Goal: Find specific page/section: Find specific page/section

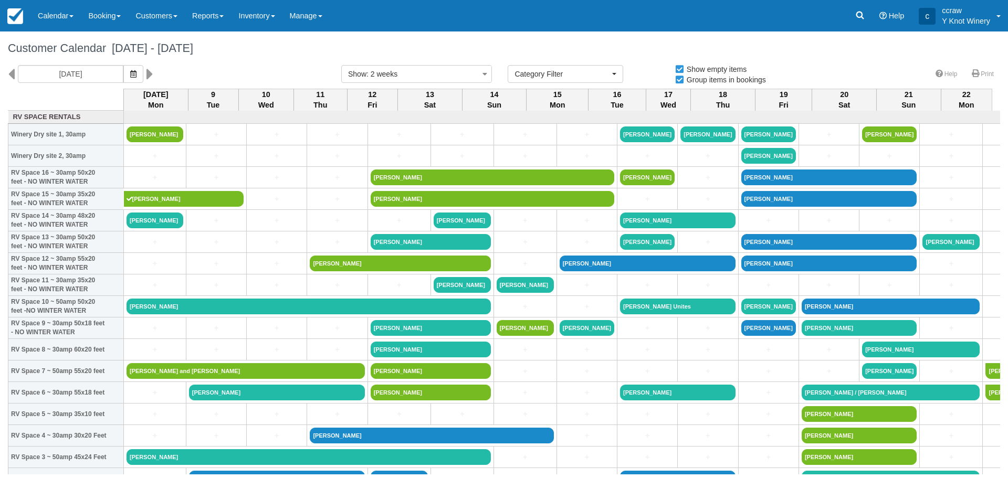
select select
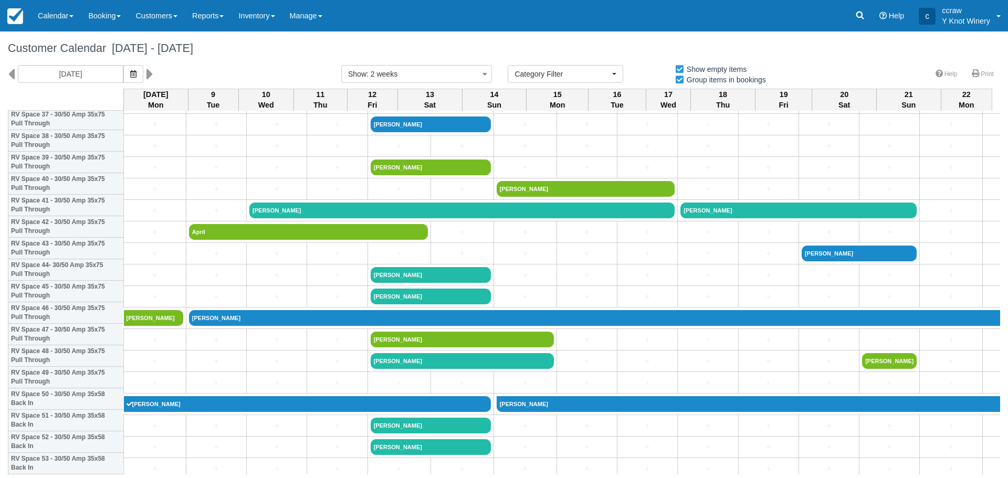
scroll to position [893, 0]
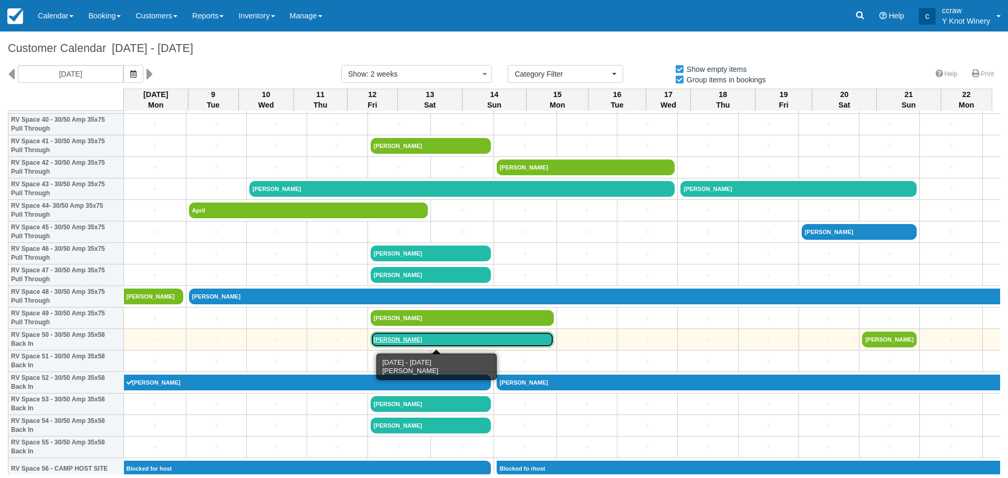
click at [400, 342] on link "[PERSON_NAME]" at bounding box center [462, 340] width 183 height 16
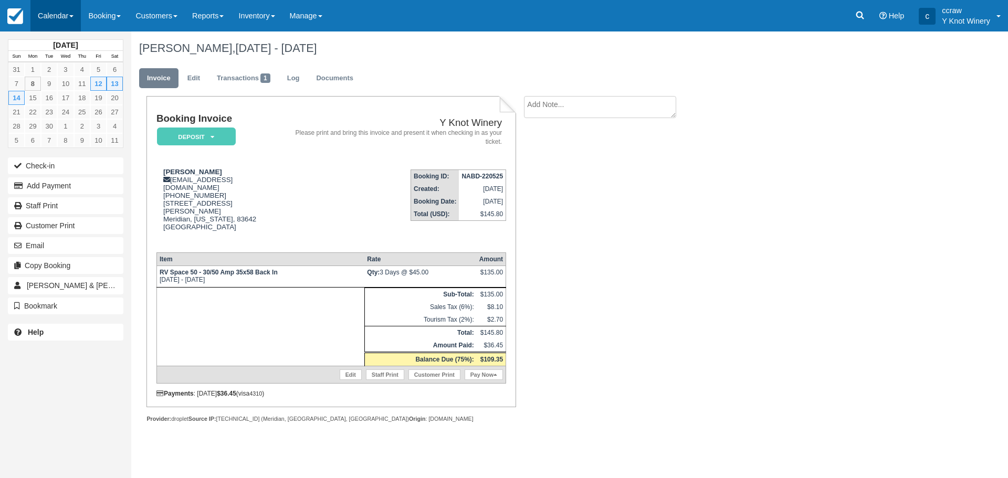
click at [44, 13] on link "Calendar" at bounding box center [55, 16] width 50 height 32
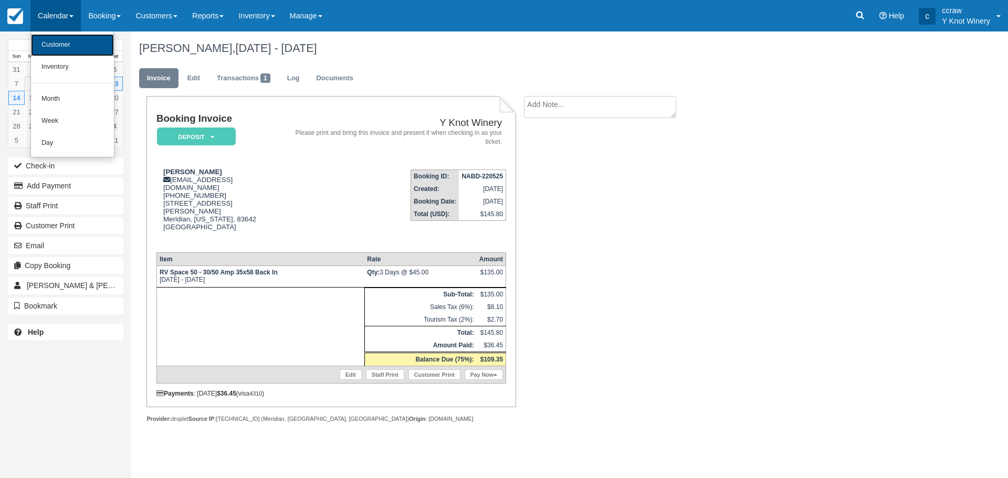
click at [78, 50] on link "Customer" at bounding box center [72, 45] width 83 height 22
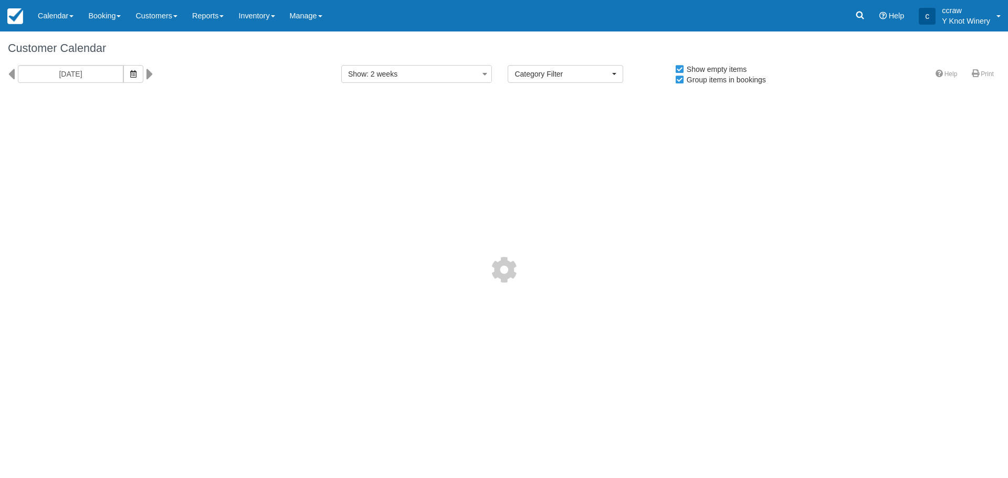
select select
